Goal: Transaction & Acquisition: Download file/media

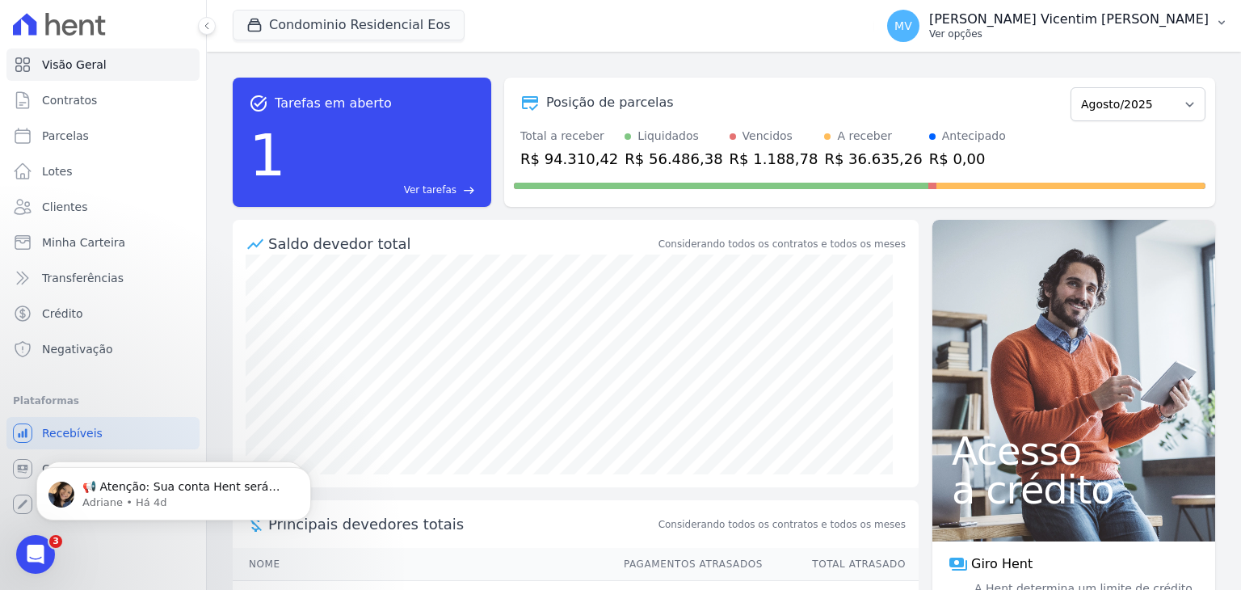
click at [1085, 27] on p "Ver opções" at bounding box center [1069, 33] width 280 height 13
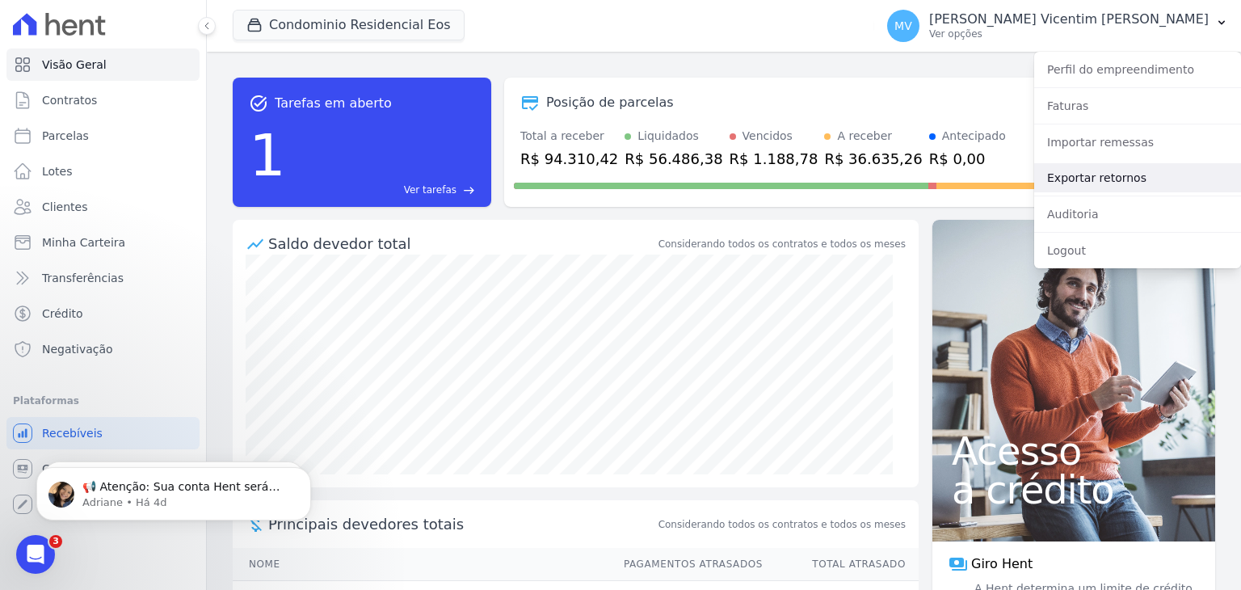
click at [1088, 182] on link "Exportar retornos" at bounding box center [1137, 177] width 207 height 29
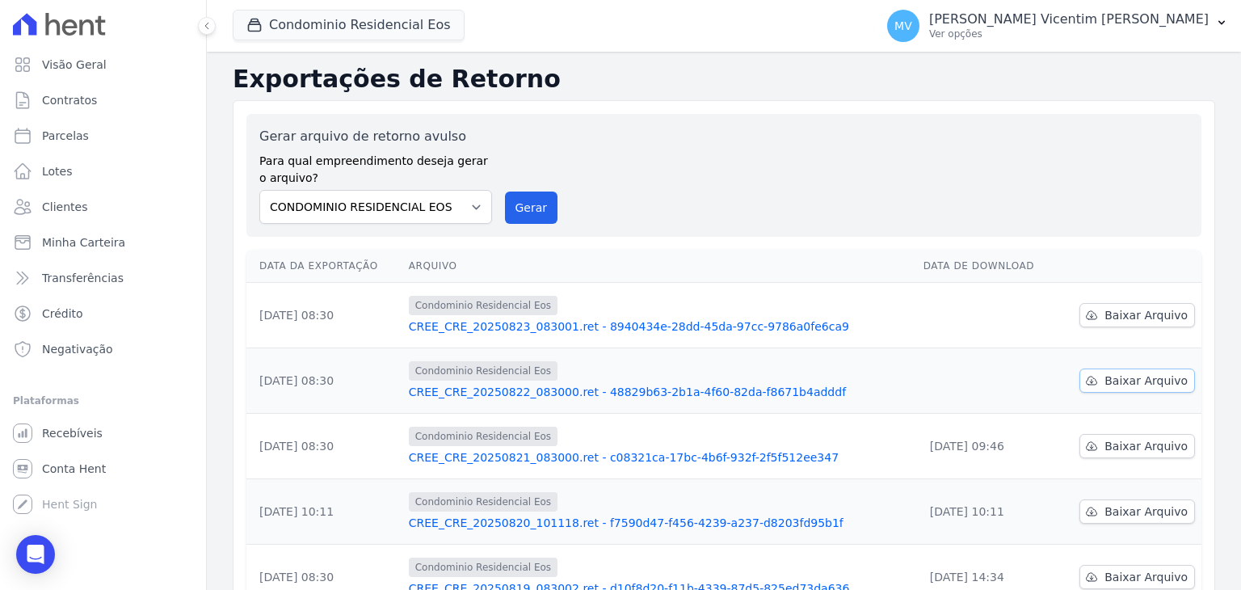
click at [1140, 385] on span "Baixar Arquivo" at bounding box center [1146, 381] width 83 height 16
click at [1131, 315] on span "Baixar Arquivo" at bounding box center [1146, 315] width 83 height 16
click at [399, 26] on button "Condominio Residencial Eos" at bounding box center [349, 25] width 232 height 31
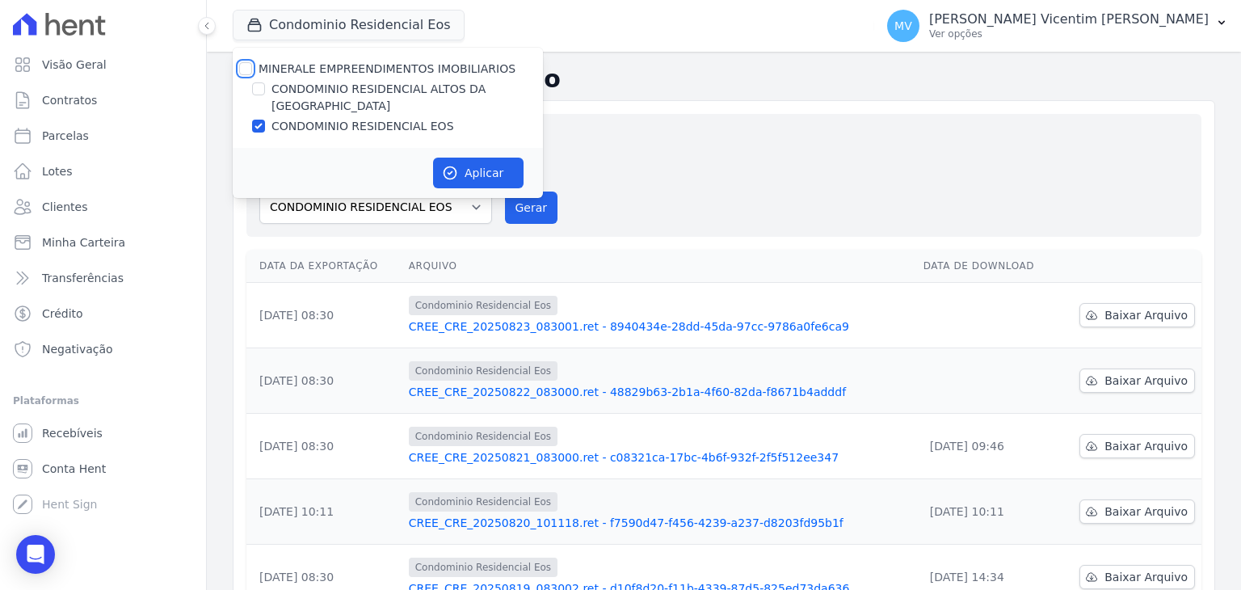
click at [242, 65] on input "MINERALE EMPREENDIMENTOS IMOBILIARIOS" at bounding box center [245, 68] width 13 height 13
checkbox input "true"
click at [242, 65] on input "MINERALE EMPREENDIMENTOS IMOBILIARIOS" at bounding box center [245, 68] width 13 height 13
checkbox input "false"
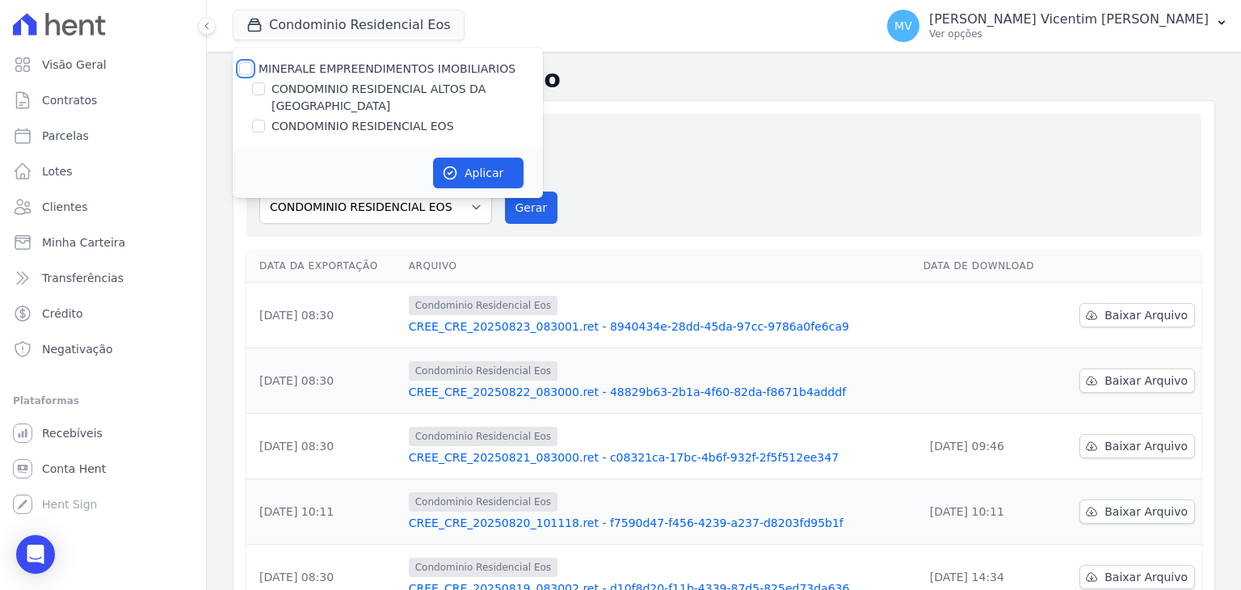
checkbox input "false"
click at [262, 89] on input "CONDOMINIO RESIDENCIAL ALTOS DA [GEOGRAPHIC_DATA]" at bounding box center [258, 88] width 13 height 13
checkbox input "true"
click at [492, 158] on button "Aplicar" at bounding box center [478, 173] width 91 height 31
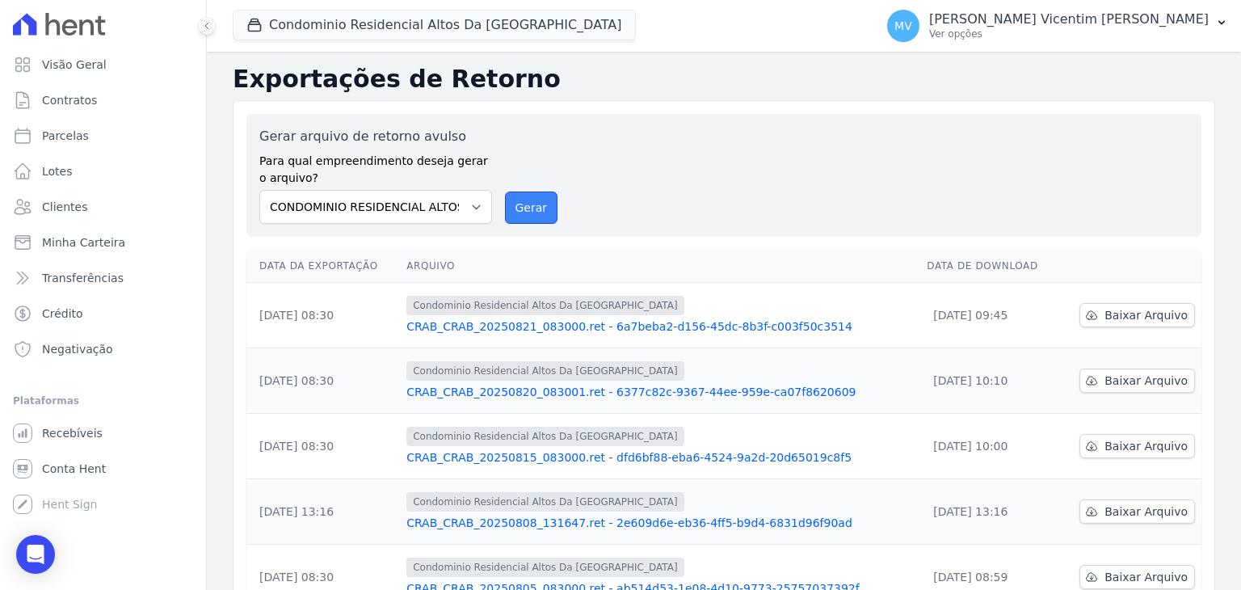
click at [520, 204] on button "Gerar" at bounding box center [531, 208] width 53 height 32
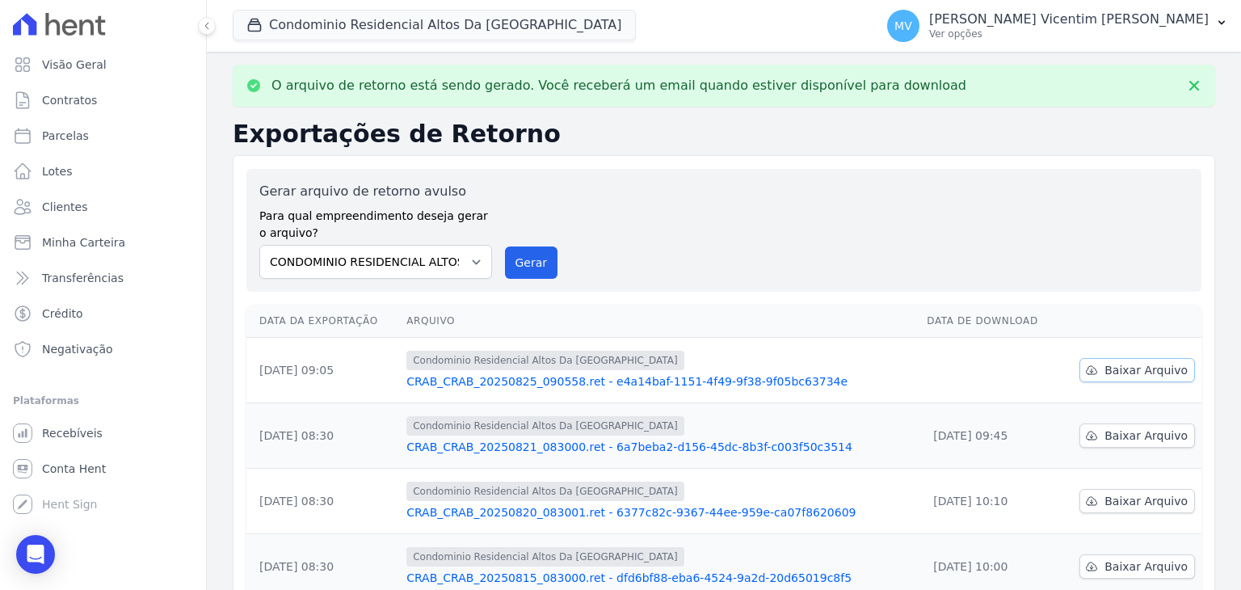
click at [1114, 368] on span "Baixar Arquivo" at bounding box center [1146, 370] width 83 height 16
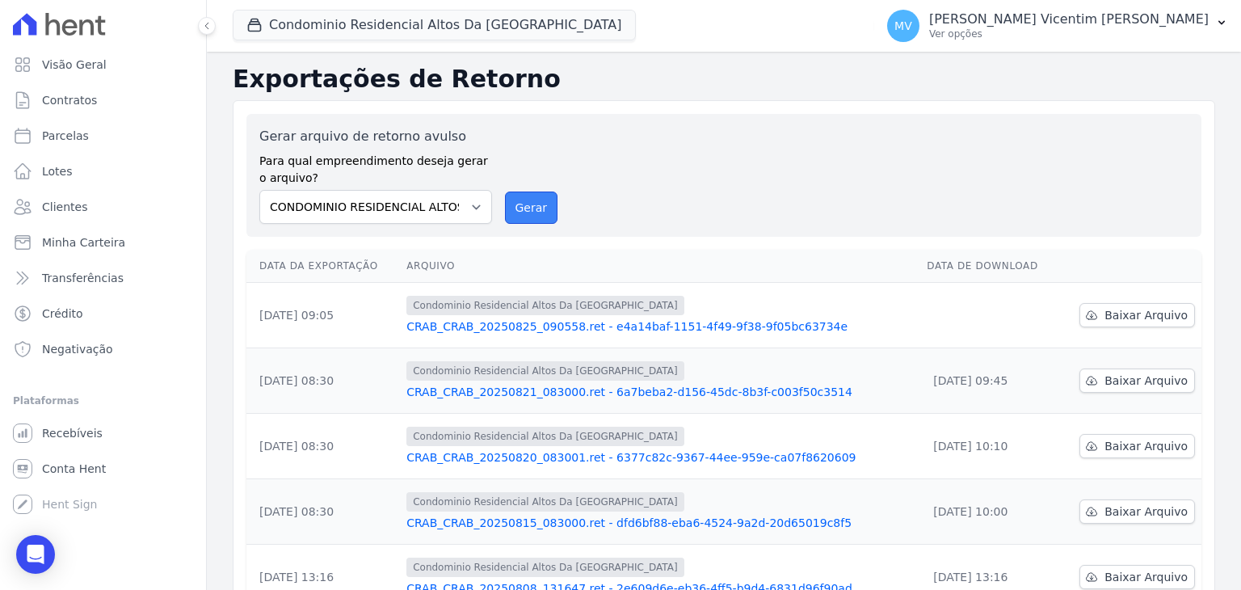
click at [530, 221] on button "Gerar" at bounding box center [531, 208] width 53 height 32
